Goal: Task Accomplishment & Management: Complete application form

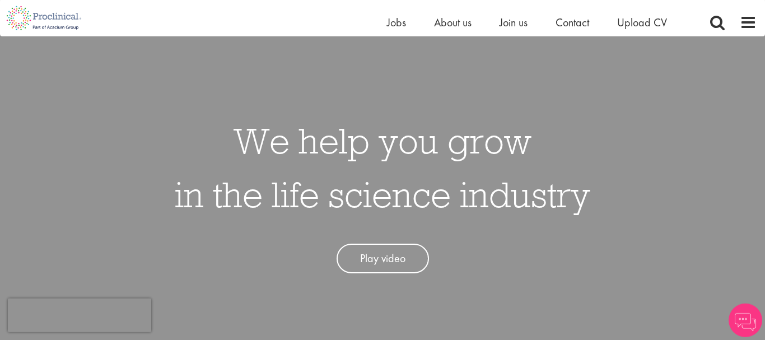
scroll to position [28, 0]
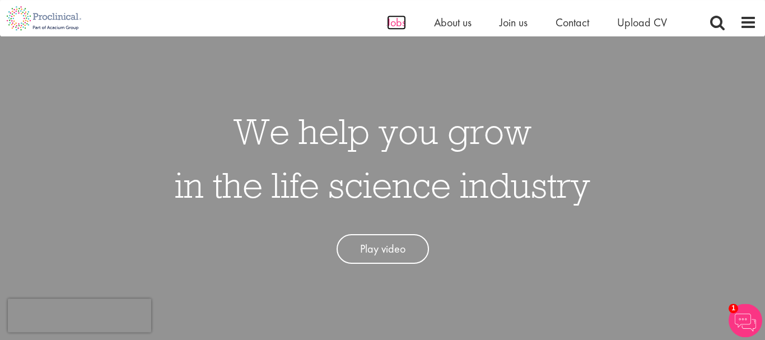
click at [402, 24] on span "Jobs" at bounding box center [396, 22] width 19 height 15
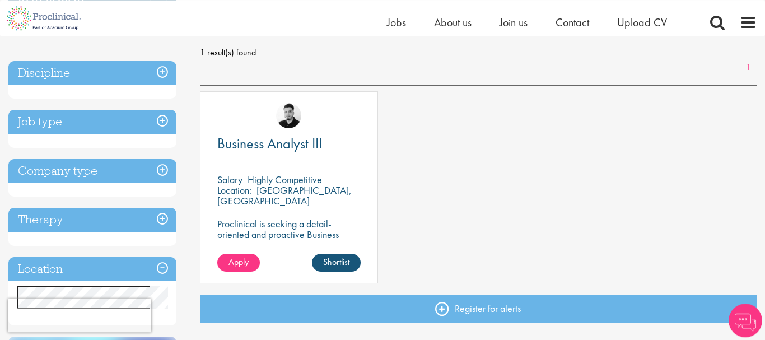
scroll to position [157, 0]
click at [292, 146] on span "Business Analyst III" at bounding box center [269, 143] width 105 height 19
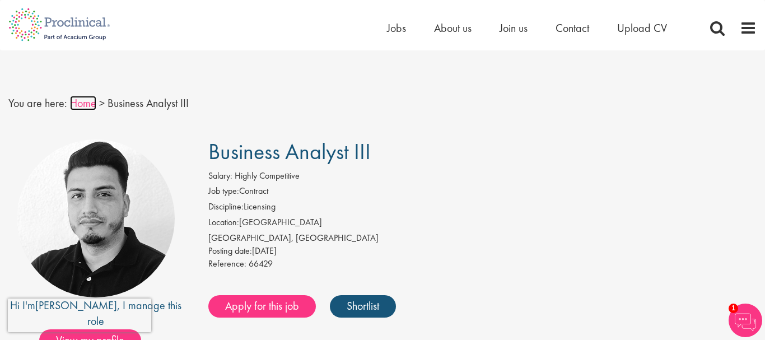
click at [84, 105] on link "Home" at bounding box center [83, 103] width 26 height 15
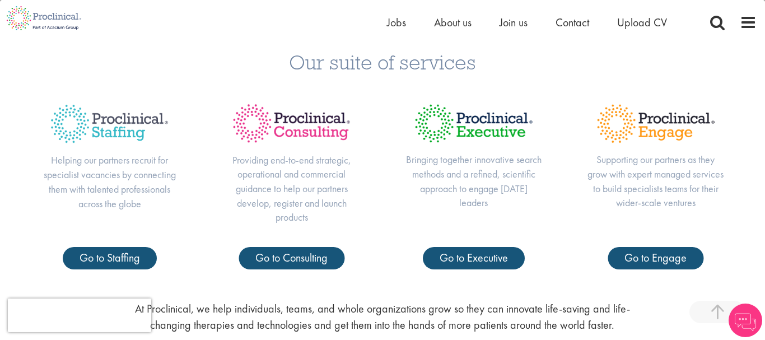
scroll to position [383, 0]
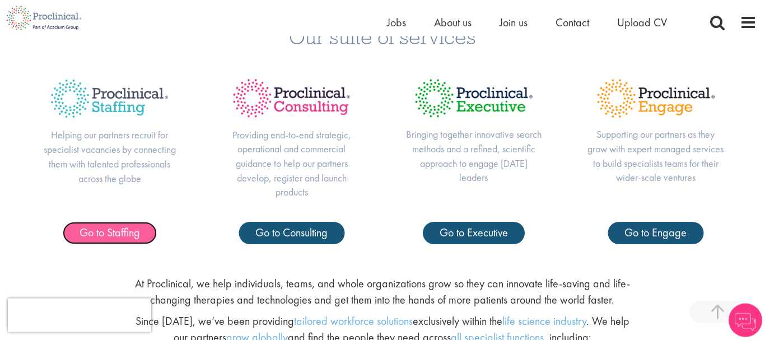
click at [102, 229] on span "Go to Staffing" at bounding box center [109, 232] width 60 height 15
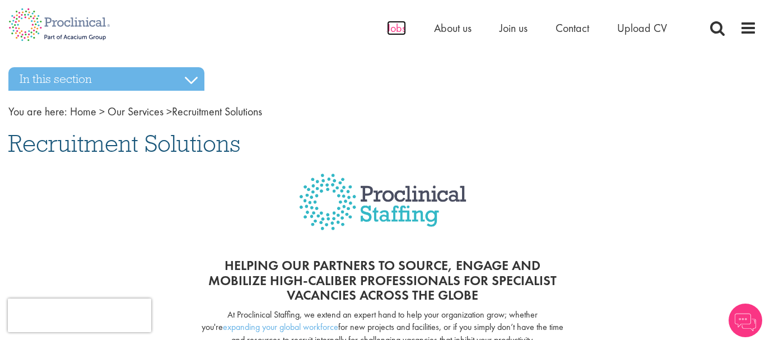
click at [395, 25] on span "Jobs" at bounding box center [396, 28] width 19 height 15
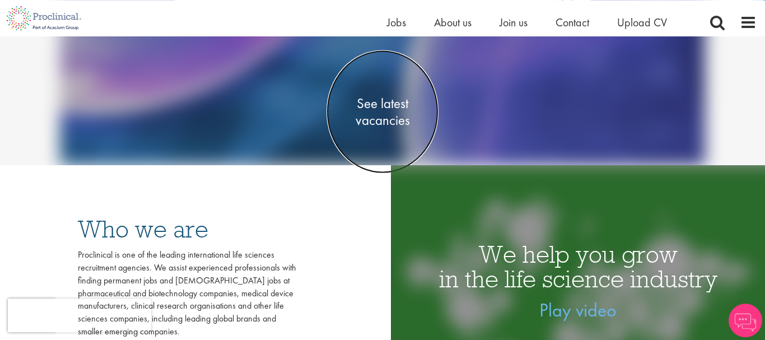
click at [395, 119] on span "See latest vacancies" at bounding box center [382, 112] width 112 height 34
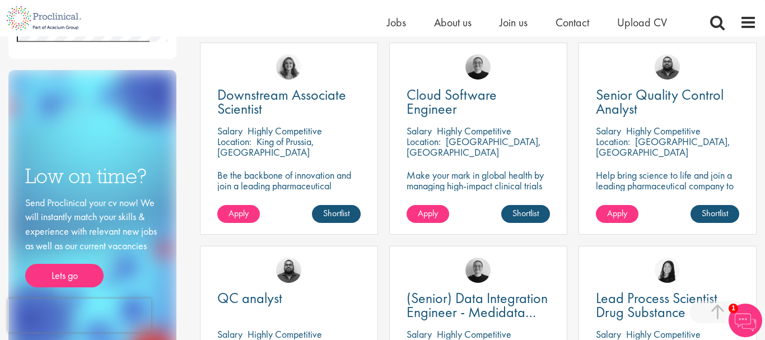
scroll to position [617, 0]
click at [64, 272] on link "Lets go" at bounding box center [64, 275] width 78 height 24
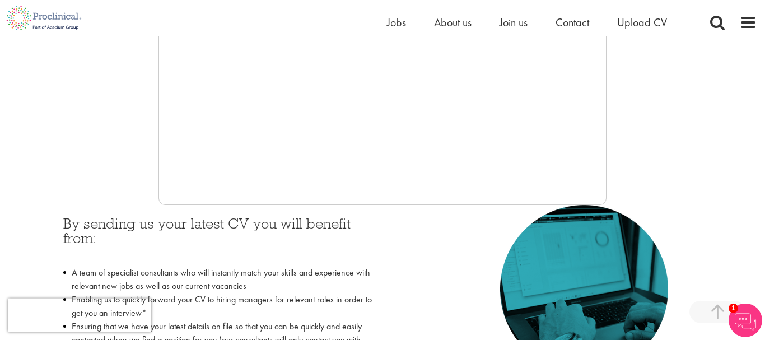
scroll to position [359, 0]
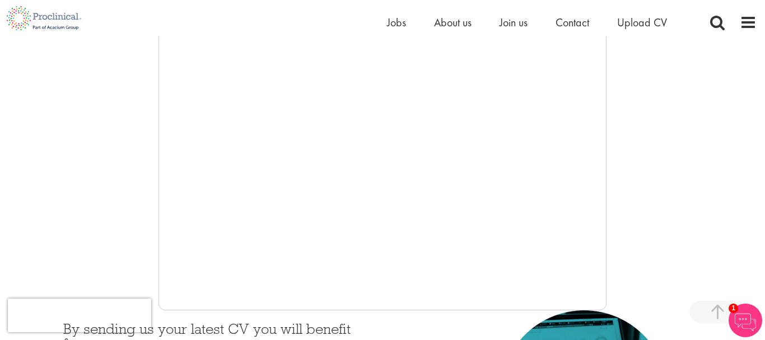
scroll to position [254, 0]
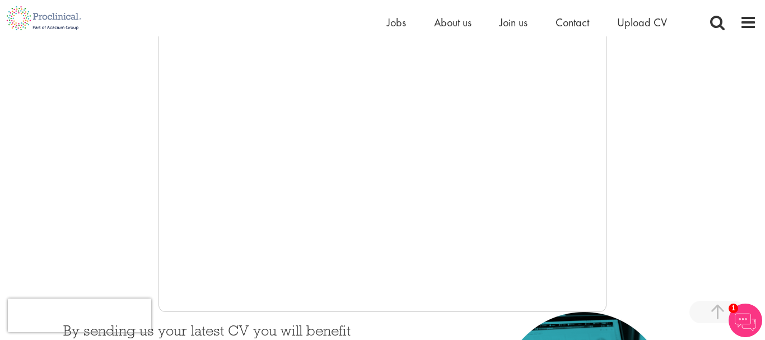
click at [499, 24] on ul "Home Jobs About us Join us Contact Upload CV" at bounding box center [541, 22] width 308 height 17
click at [510, 25] on span "Join us" at bounding box center [513, 22] width 28 height 15
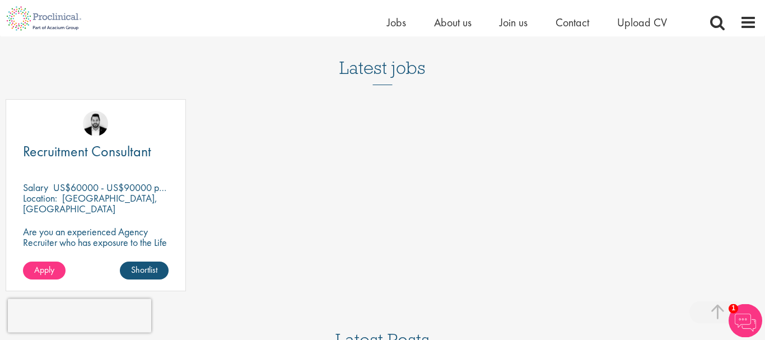
scroll to position [1389, 0]
click at [648, 16] on span "Upload CV" at bounding box center [642, 22] width 50 height 15
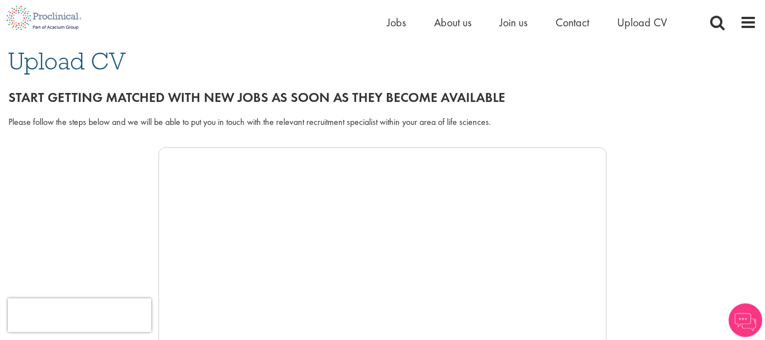
scroll to position [82, 0]
